Goal: Find specific page/section: Find specific page/section

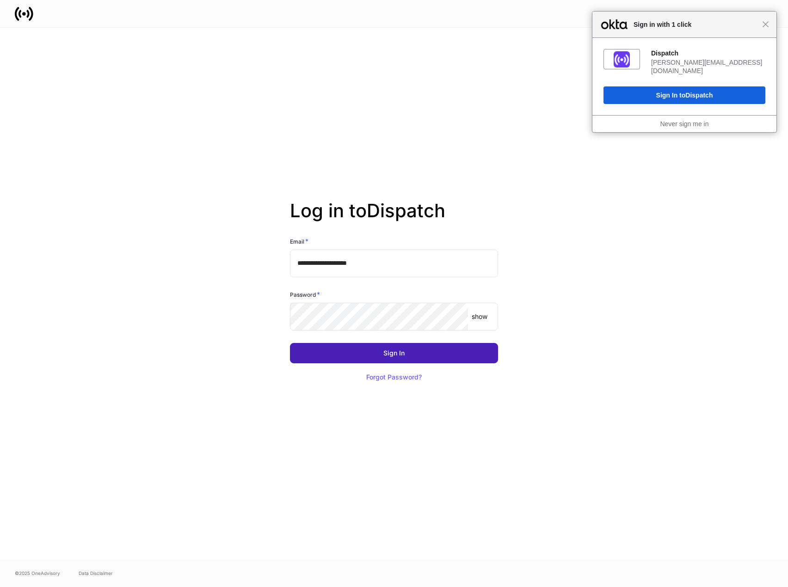
click at [390, 353] on div "Sign In" at bounding box center [393, 353] width 21 height 6
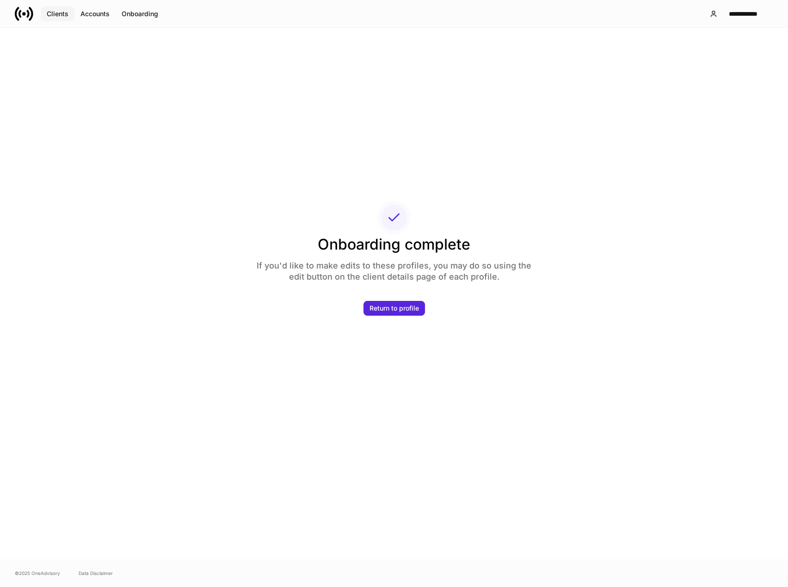
click at [54, 11] on div "Clients" at bounding box center [58, 14] width 22 height 6
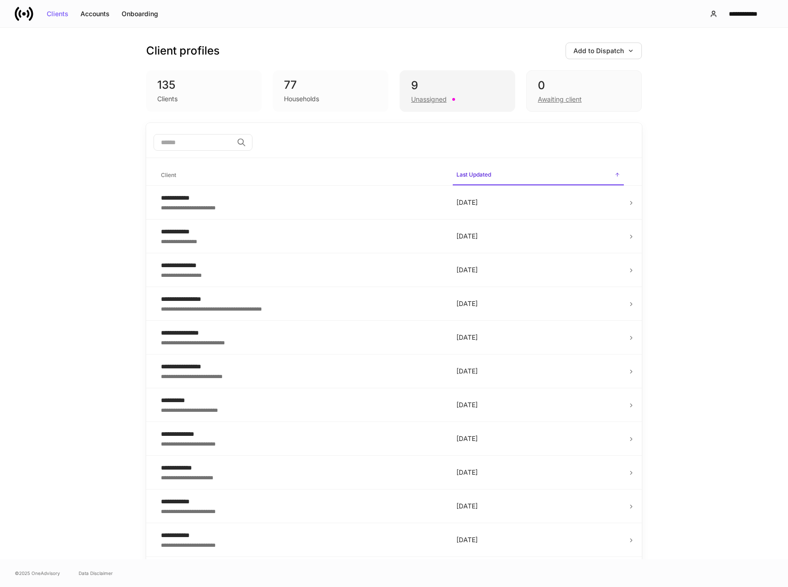
click at [416, 102] on div "Unassigned" at bounding box center [429, 99] width 36 height 9
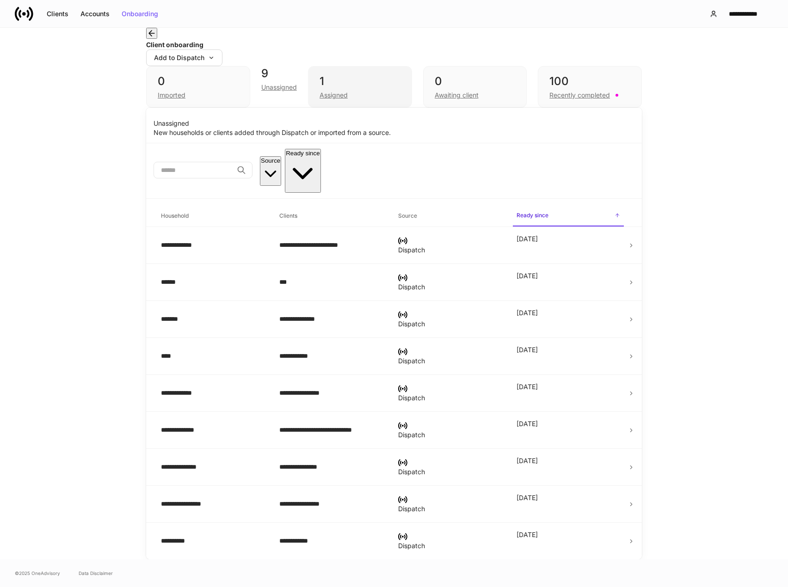
click at [348, 100] on div "Assigned" at bounding box center [334, 95] width 28 height 9
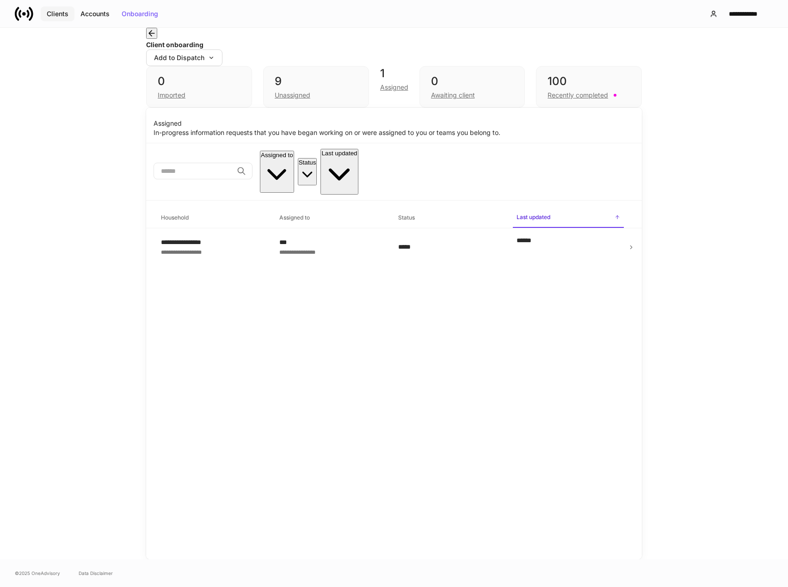
click at [58, 12] on div "Clients" at bounding box center [58, 14] width 22 height 6
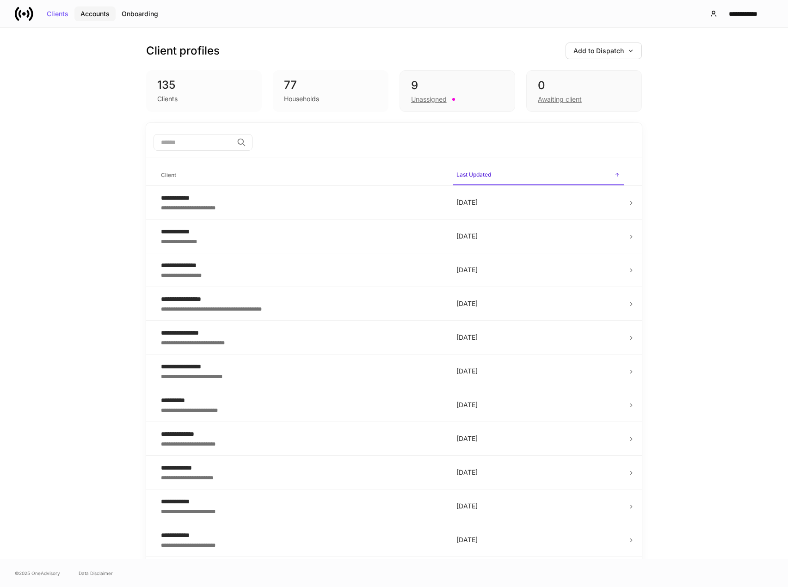
click at [104, 12] on div "Accounts" at bounding box center [94, 14] width 29 height 6
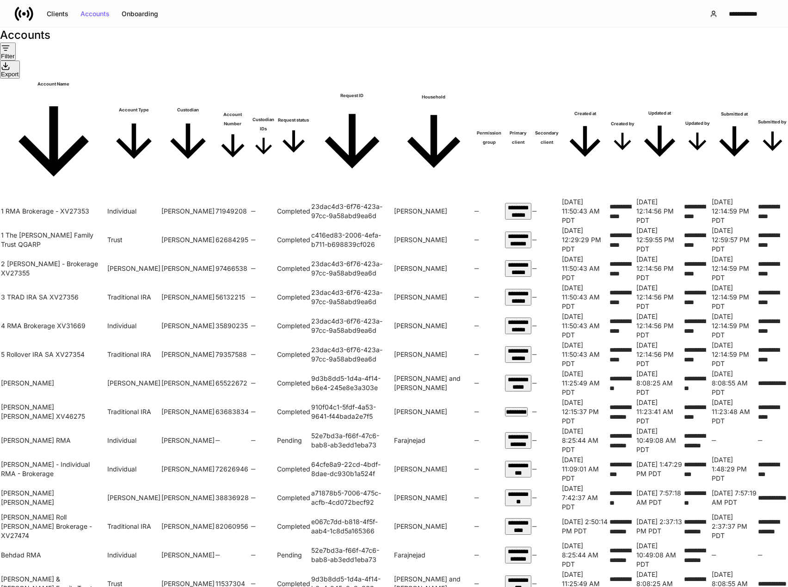
click at [10, 53] on icon "button" at bounding box center [5, 47] width 9 height 9
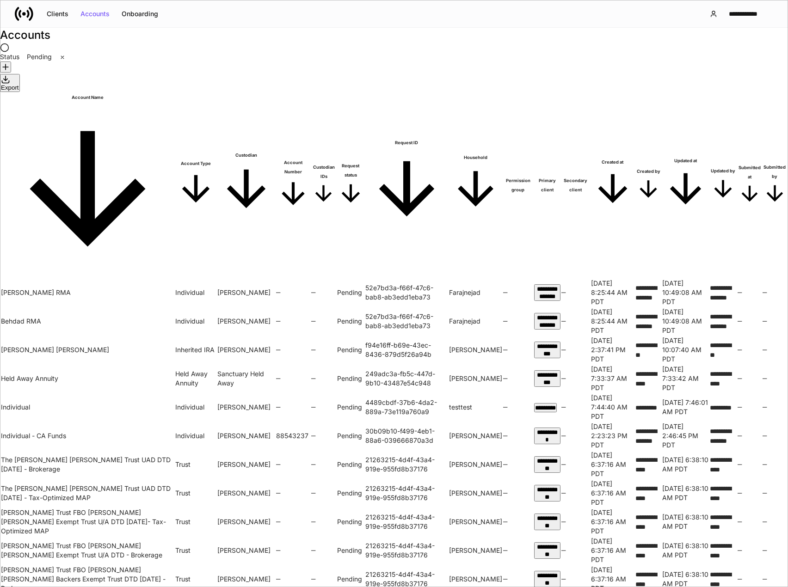
drag, startPoint x: 502, startPoint y: 319, endPoint x: 505, endPoint y: 307, distance: 11.9
drag, startPoint x: 505, startPoint y: 307, endPoint x: 505, endPoint y: 301, distance: 6.5
click at [505, 587] on div at bounding box center [394, 587] width 788 height 0
